Goal: Check status: Check status

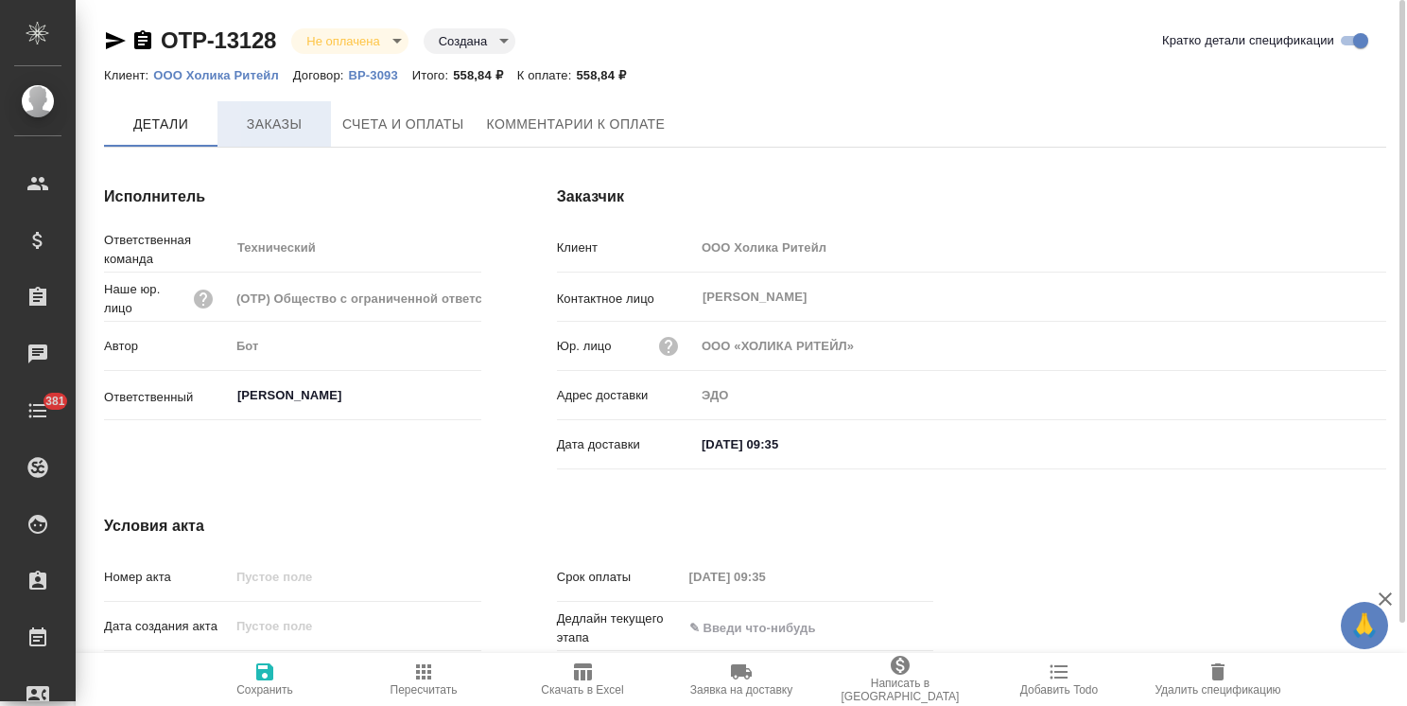
click at [273, 136] on button "Заказы" at bounding box center [275, 123] width 114 height 45
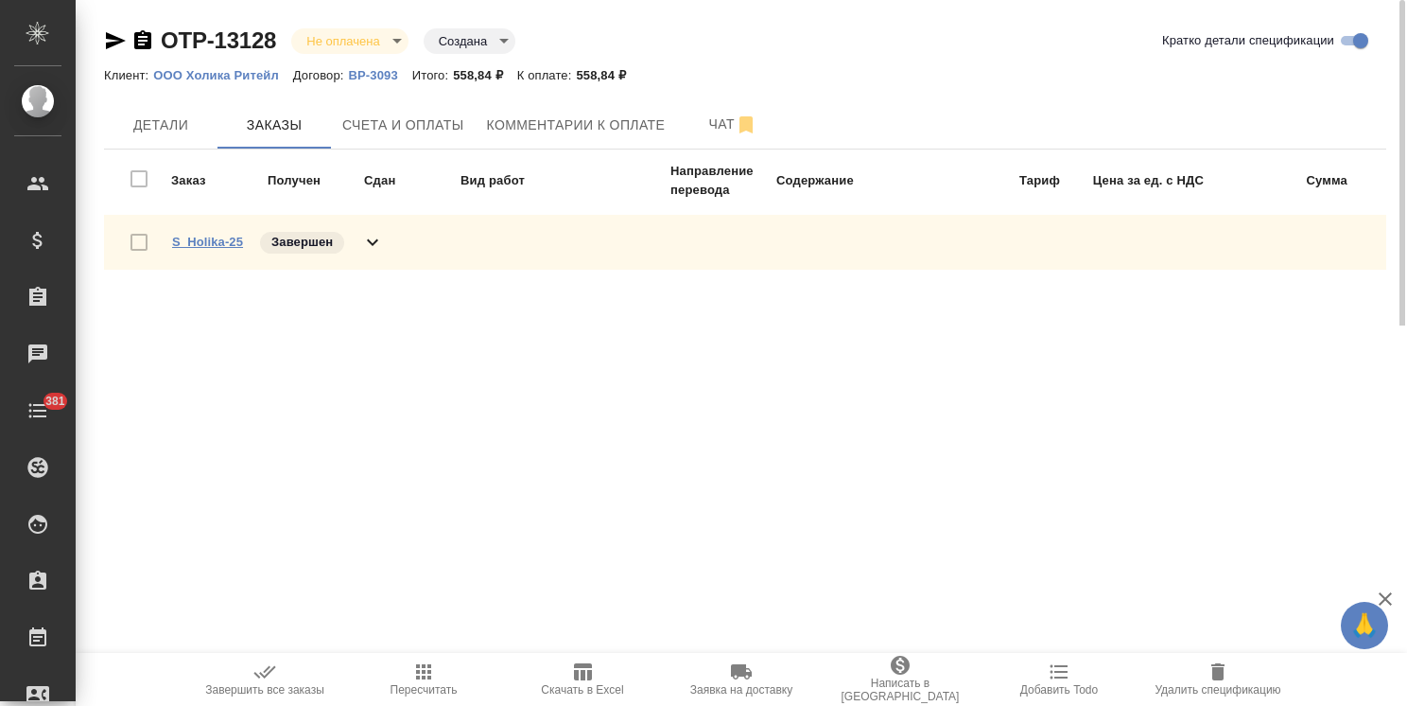
click at [229, 240] on link "S_Holika-25" at bounding box center [207, 242] width 71 height 14
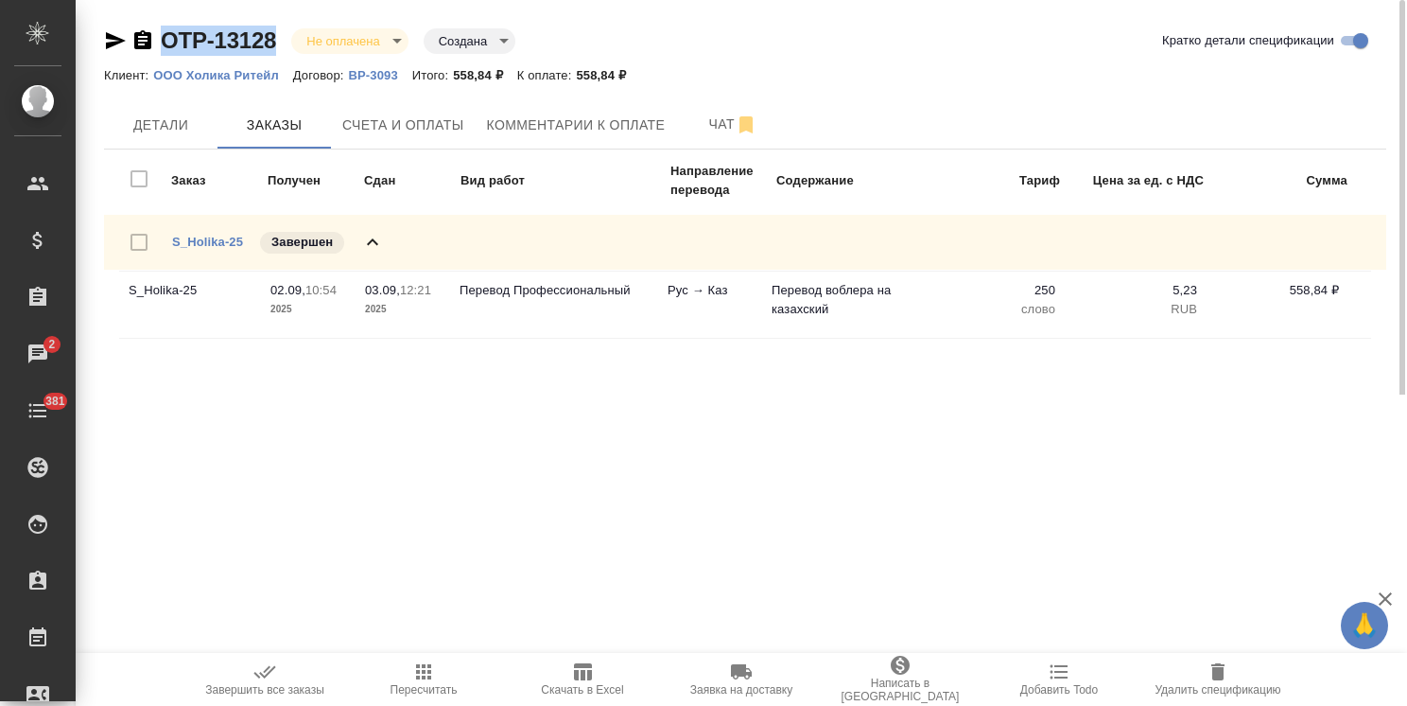
drag, startPoint x: 279, startPoint y: 21, endPoint x: 148, endPoint y: 44, distance: 133.4
click at [148, 44] on div "OTP-13128 Не оплачена notPayed Создана created Кратко детали спецификации Клиен…" at bounding box center [745, 197] width 1303 height 394
copy link "OTP-13128"
click at [407, 134] on span "Счета и оплаты" at bounding box center [403, 126] width 122 height 24
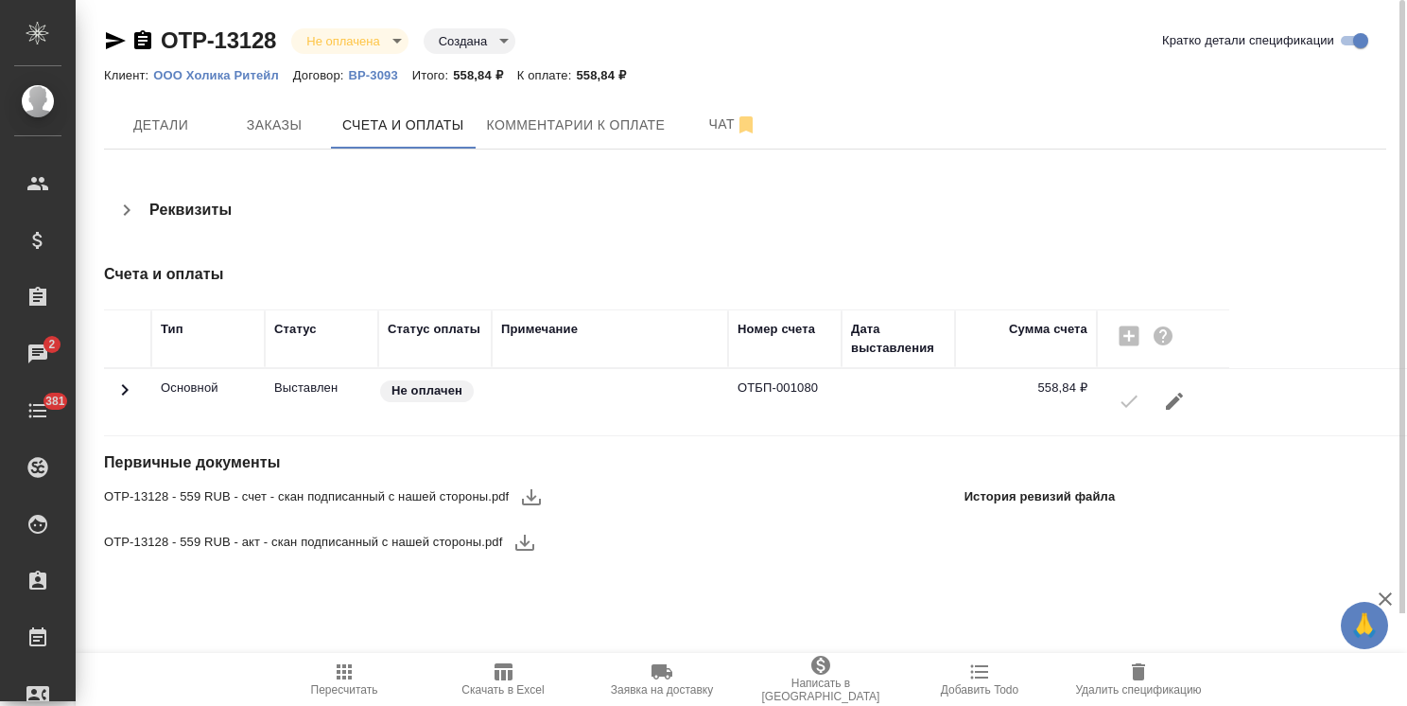
click at [536, 498] on icon "button" at bounding box center [531, 496] width 23 height 23
click at [520, 538] on icon "button" at bounding box center [525, 542] width 23 height 23
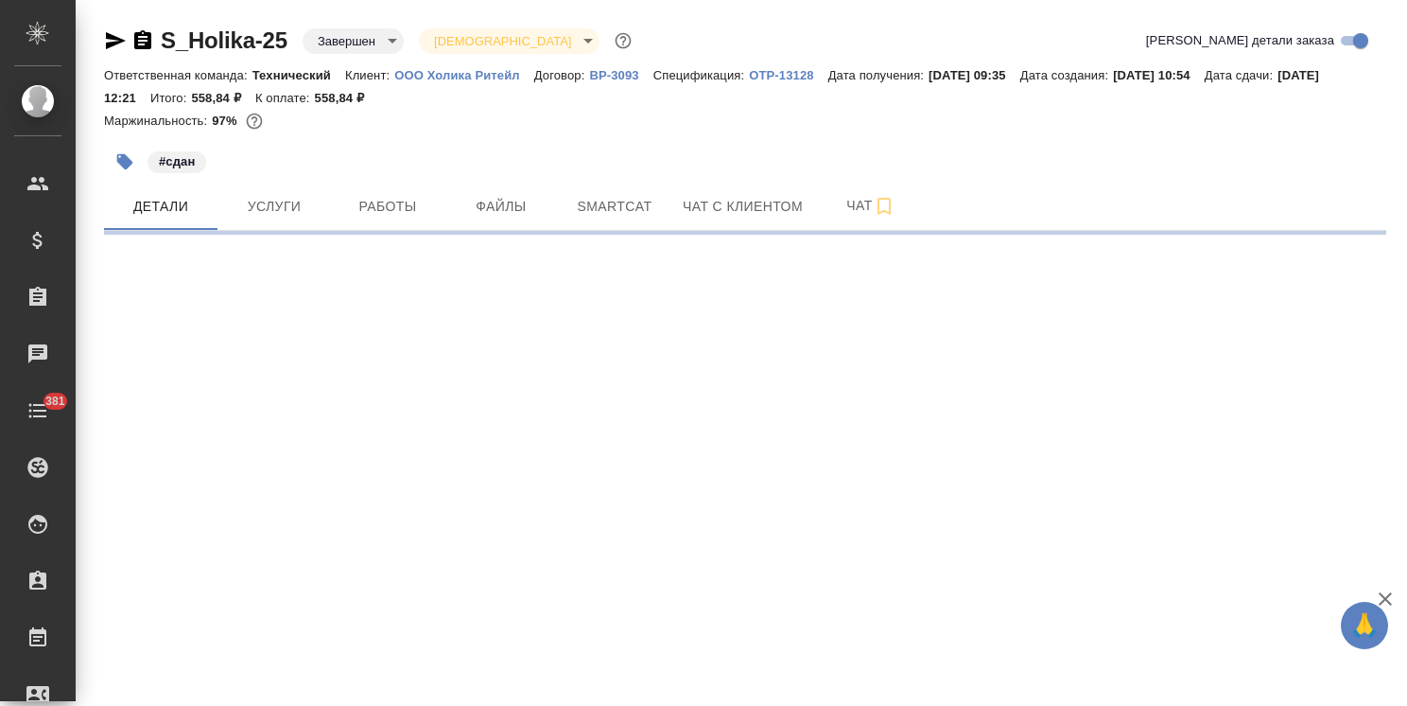
select select "RU"
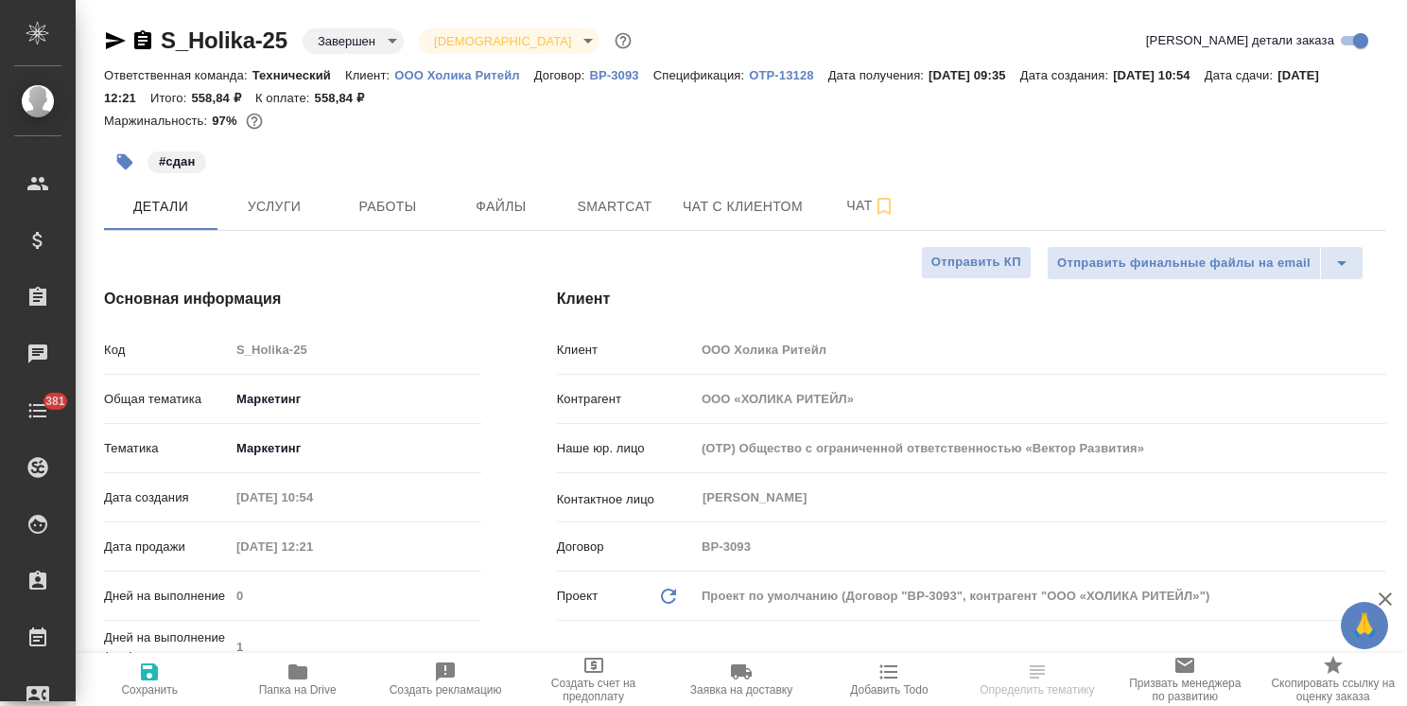
type textarea "x"
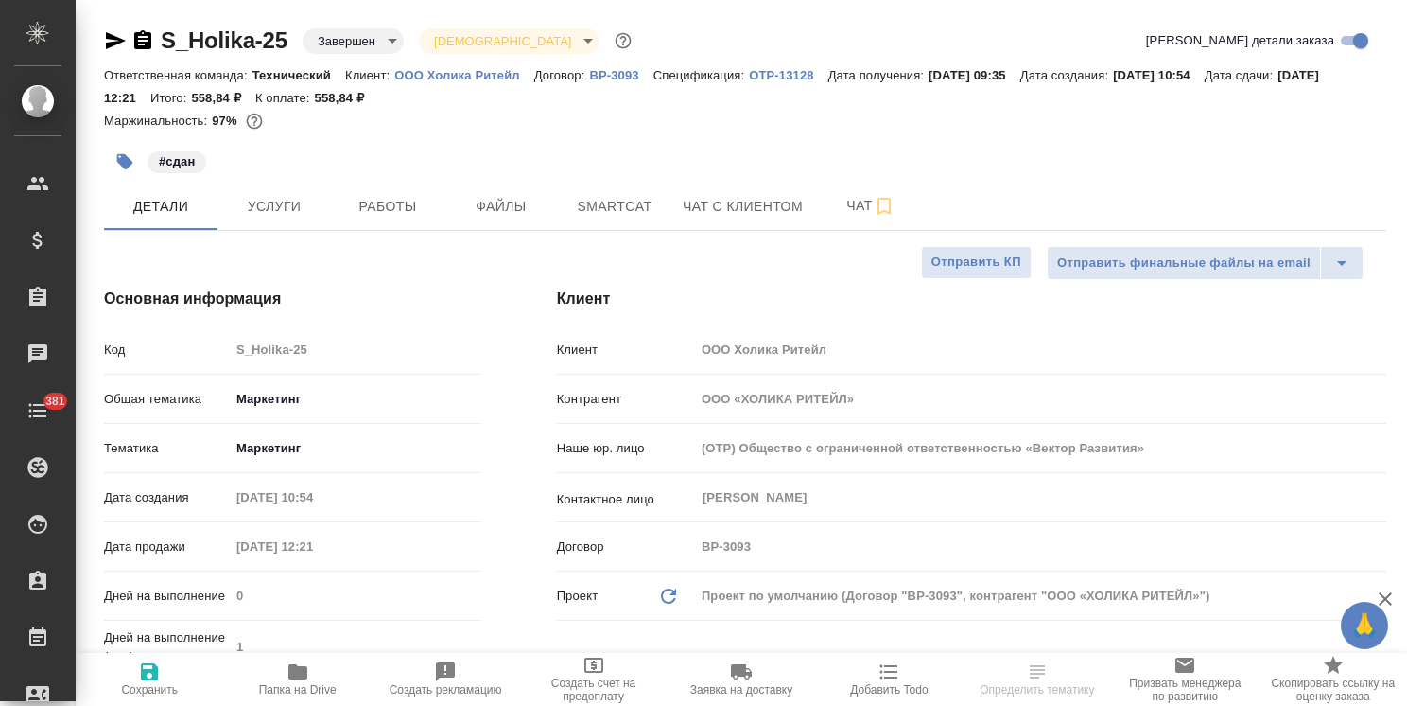
type textarea "x"
drag, startPoint x: 288, startPoint y: 24, endPoint x: 131, endPoint y: 26, distance: 157.0
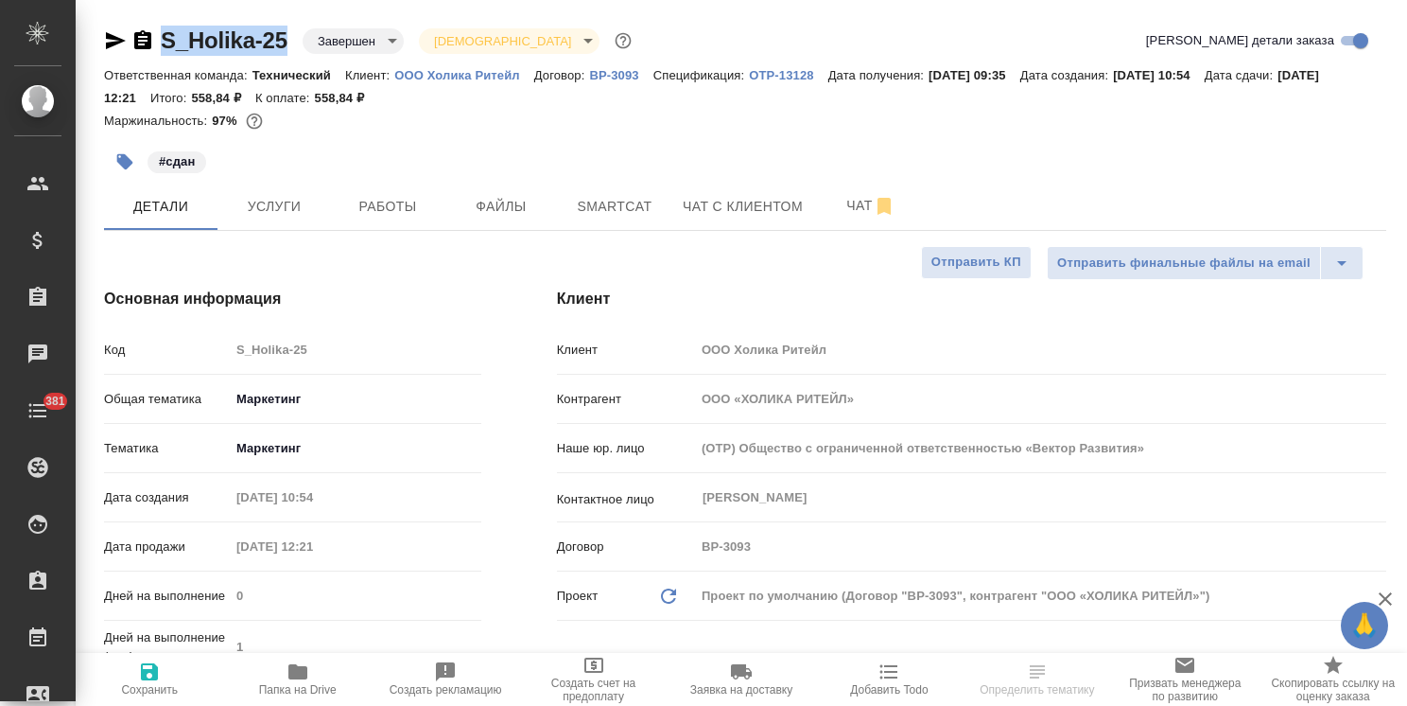
copy link "S_Holika-25"
type textarea "x"
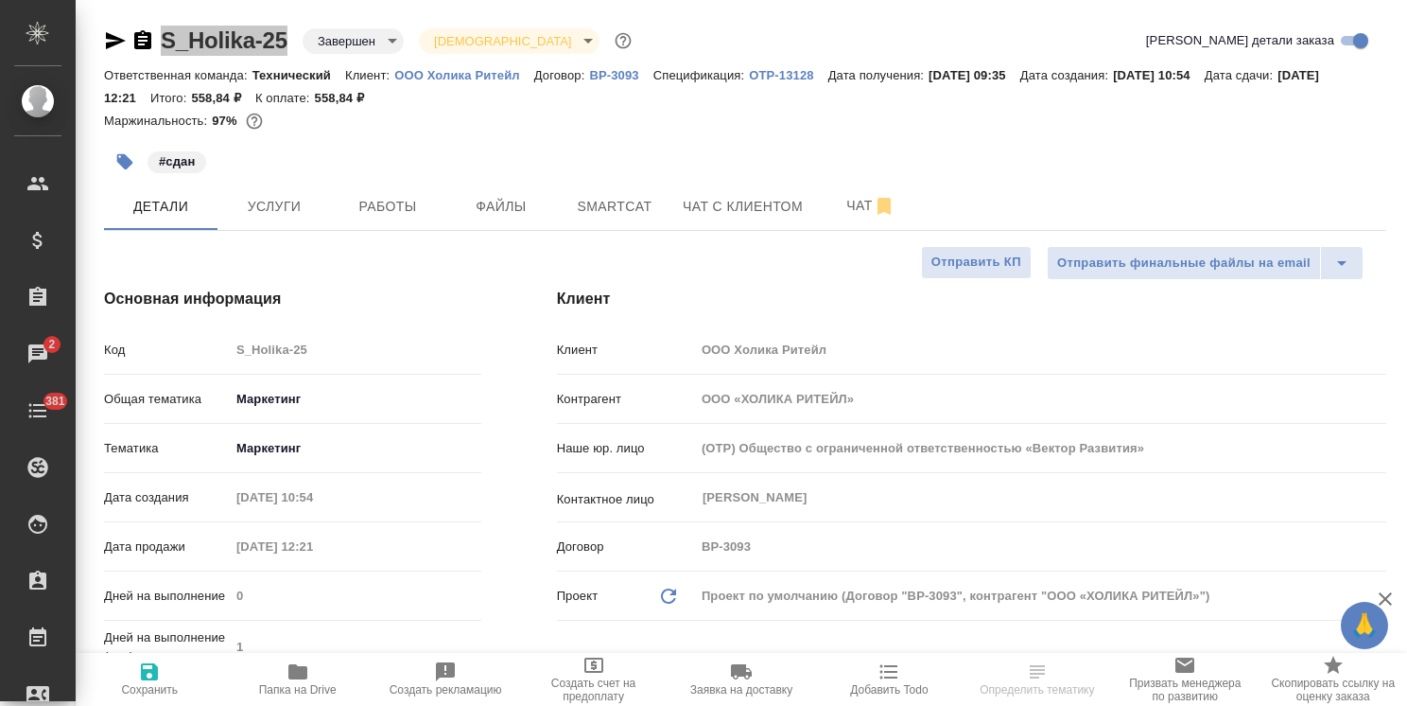
select select "RU"
type textarea "x"
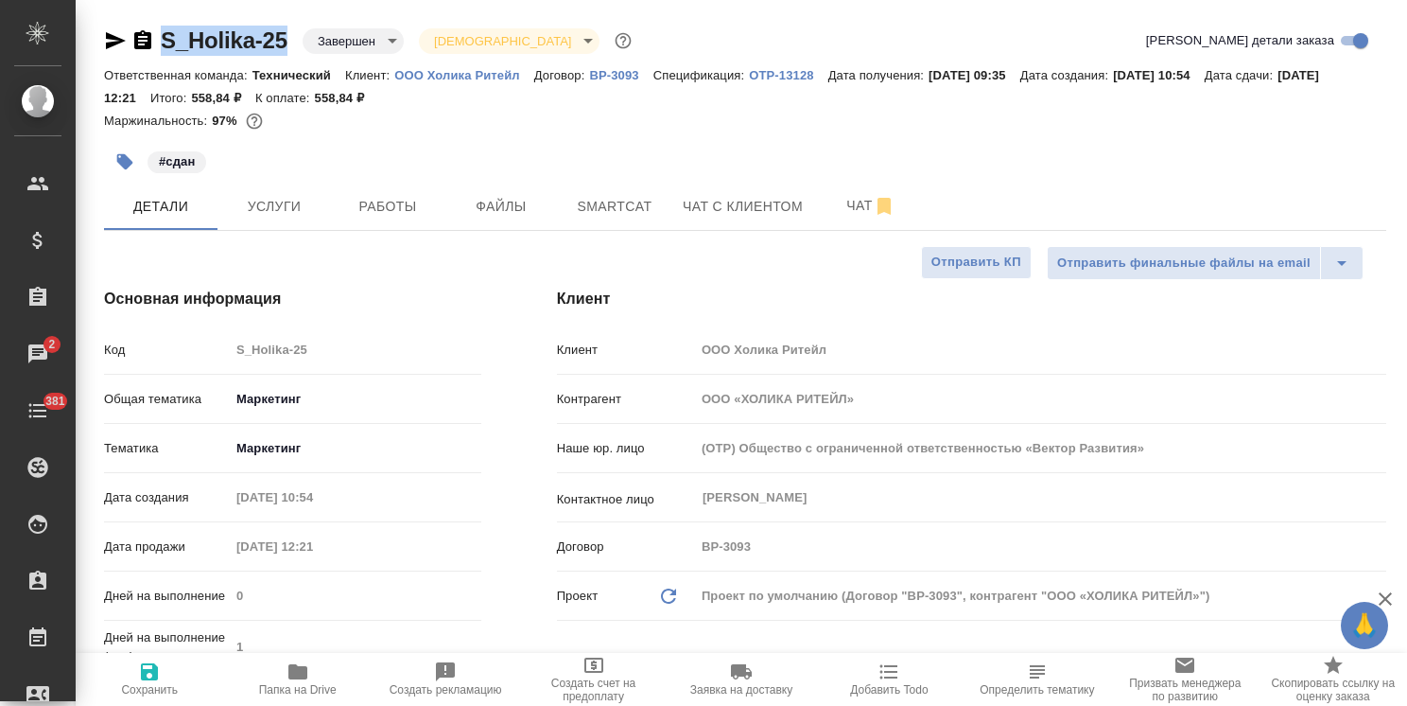
type textarea "x"
